Goal: Transaction & Acquisition: Purchase product/service

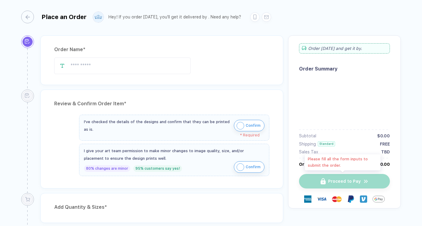
type input "*****"
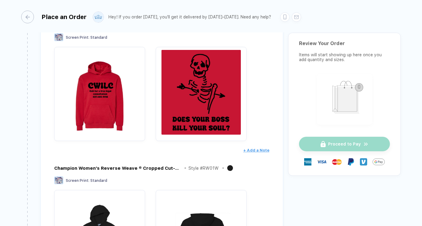
scroll to position [91, 0]
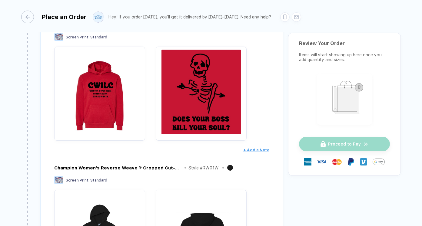
click at [197, 89] on img "button" at bounding box center [201, 92] width 85 height 85
click at [192, 120] on img "button" at bounding box center [201, 92] width 85 height 85
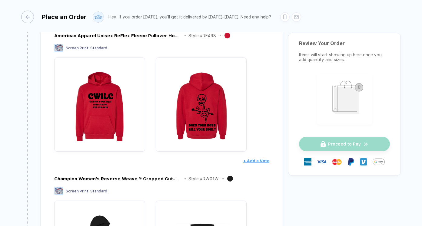
scroll to position [35, 0]
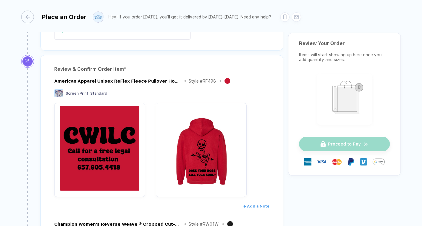
click at [102, 129] on img "button" at bounding box center [99, 148] width 85 height 85
click at [105, 127] on img "button" at bounding box center [99, 148] width 85 height 85
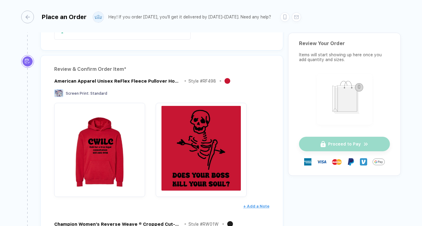
click at [220, 173] on img "button" at bounding box center [201, 148] width 85 height 85
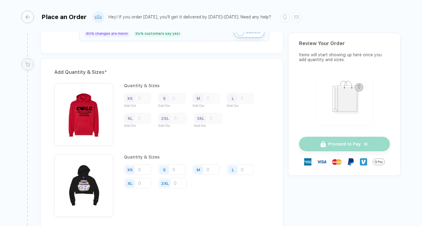
scroll to position [418, 0]
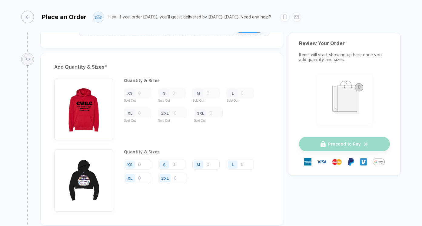
click at [97, 112] on img "button" at bounding box center [83, 107] width 53 height 53
click at [72, 123] on img "button" at bounding box center [83, 107] width 53 height 53
click at [176, 164] on input "number" at bounding box center [171, 164] width 27 height 11
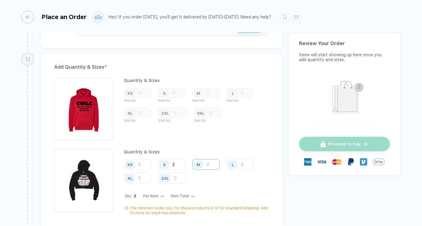
type input "2"
click at [209, 166] on input "number" at bounding box center [205, 164] width 27 height 11
type input "3"
click at [247, 164] on input "number" at bounding box center [240, 164] width 27 height 11
type input "4"
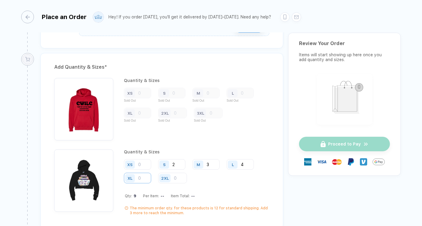
click at [143, 176] on input "number" at bounding box center [137, 178] width 27 height 11
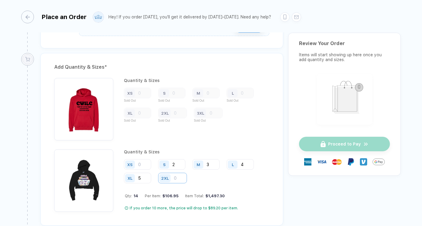
type input "5"
click at [176, 178] on input "number" at bounding box center [172, 178] width 29 height 11
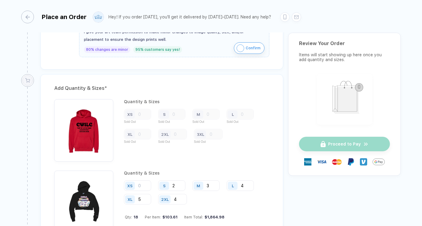
scroll to position [386, 0]
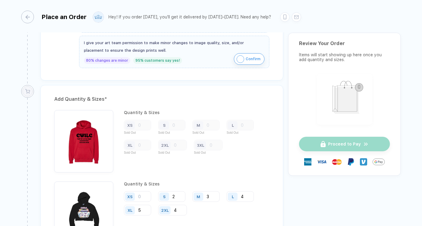
type input "4"
click at [83, 144] on img "button" at bounding box center [83, 139] width 53 height 53
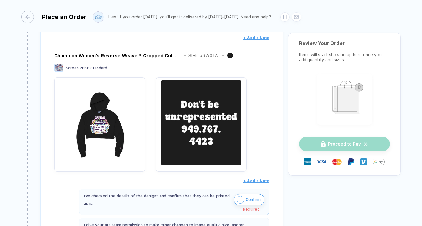
scroll to position [0, 0]
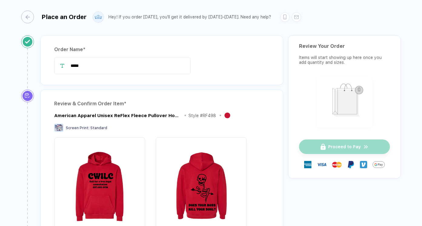
click at [54, 19] on div "Place an Order" at bounding box center [64, 16] width 45 height 7
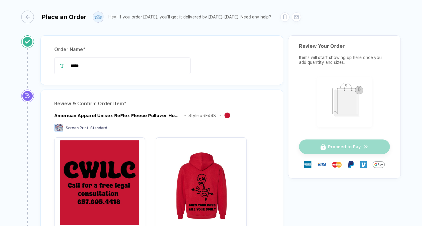
click at [90, 203] on img "button" at bounding box center [99, 183] width 85 height 85
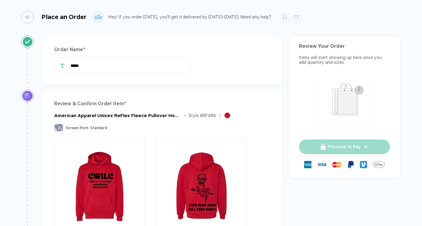
click at [227, 114] on button "button" at bounding box center [228, 116] width 6 height 6
click at [102, 104] on div "Review & Confirm Order Item *" at bounding box center [161, 104] width 215 height 10
